Goal: Connect with others: Establish contact or relationships with other users

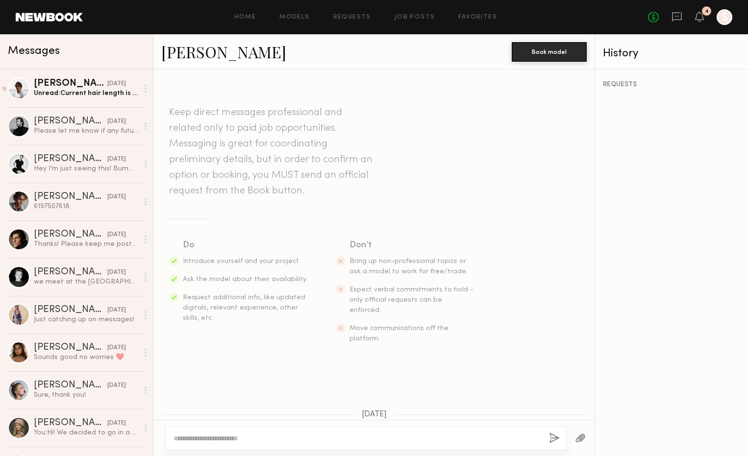
scroll to position [337, 0]
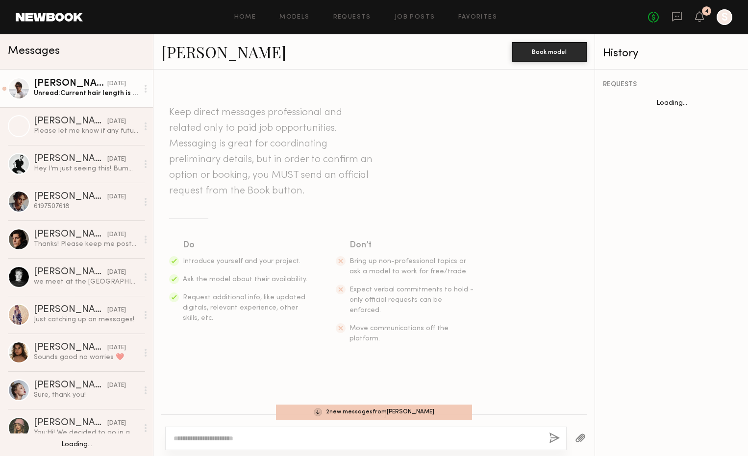
scroll to position [560, 0]
